Goal: Task Accomplishment & Management: Complete application form

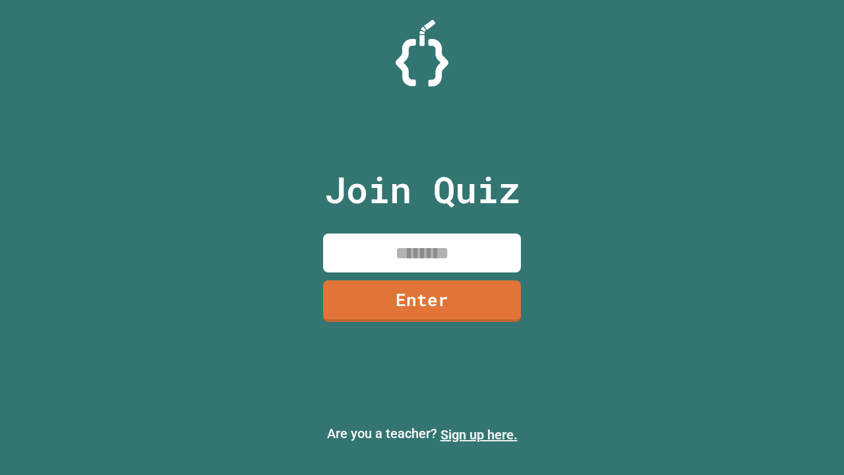
click at [479, 434] on link "Sign up here." at bounding box center [478, 435] width 77 height 16
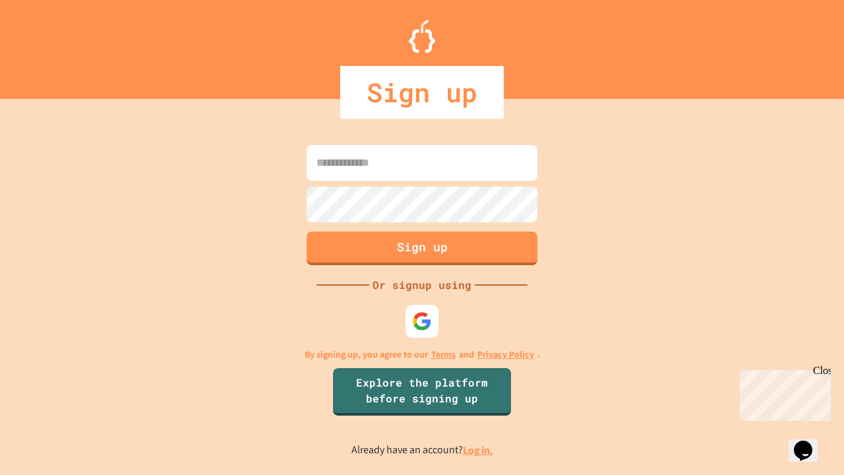
click at [479, 450] on link "Log in." at bounding box center [478, 450] width 30 height 14
